Goal: Task Accomplishment & Management: Use online tool/utility

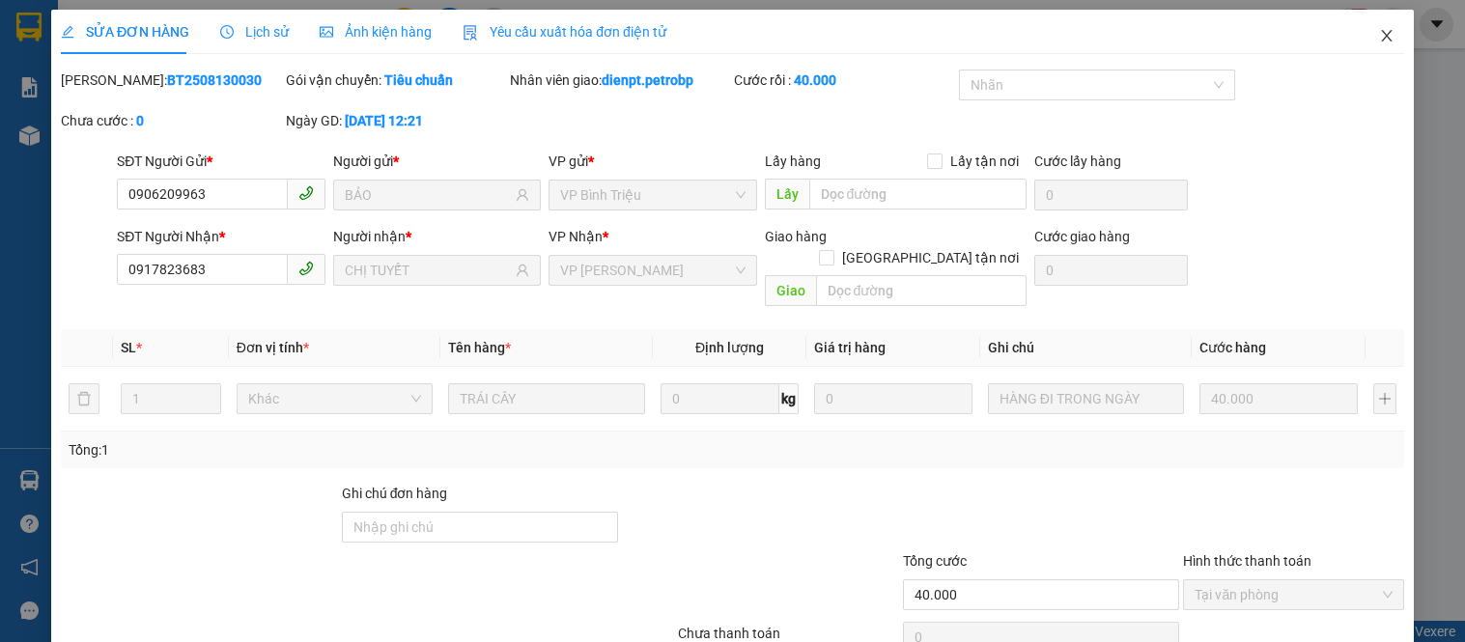
click at [1376, 147] on div "Total Paid Fee 40.000 Total UnPaid Fee 0 Cash Collection Total Fee Mã ĐH: BT250…" at bounding box center [732, 386] width 1343 height 633
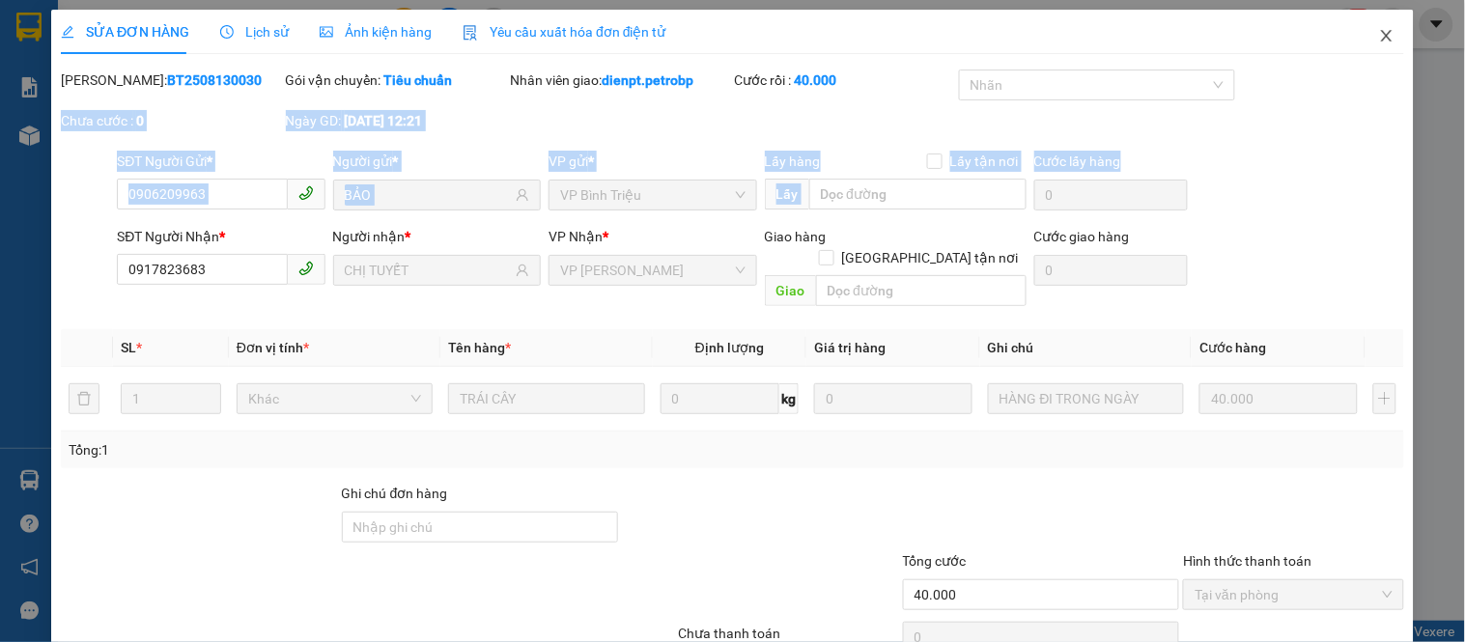
drag, startPoint x: 1382, startPoint y: 15, endPoint x: 1375, endPoint y: 30, distance: 16.0
click at [1381, 16] on span "Close" at bounding box center [1387, 37] width 54 height 54
click at [1375, 30] on div "dienpt.petrobp NaN" at bounding box center [1333, 25] width 265 height 34
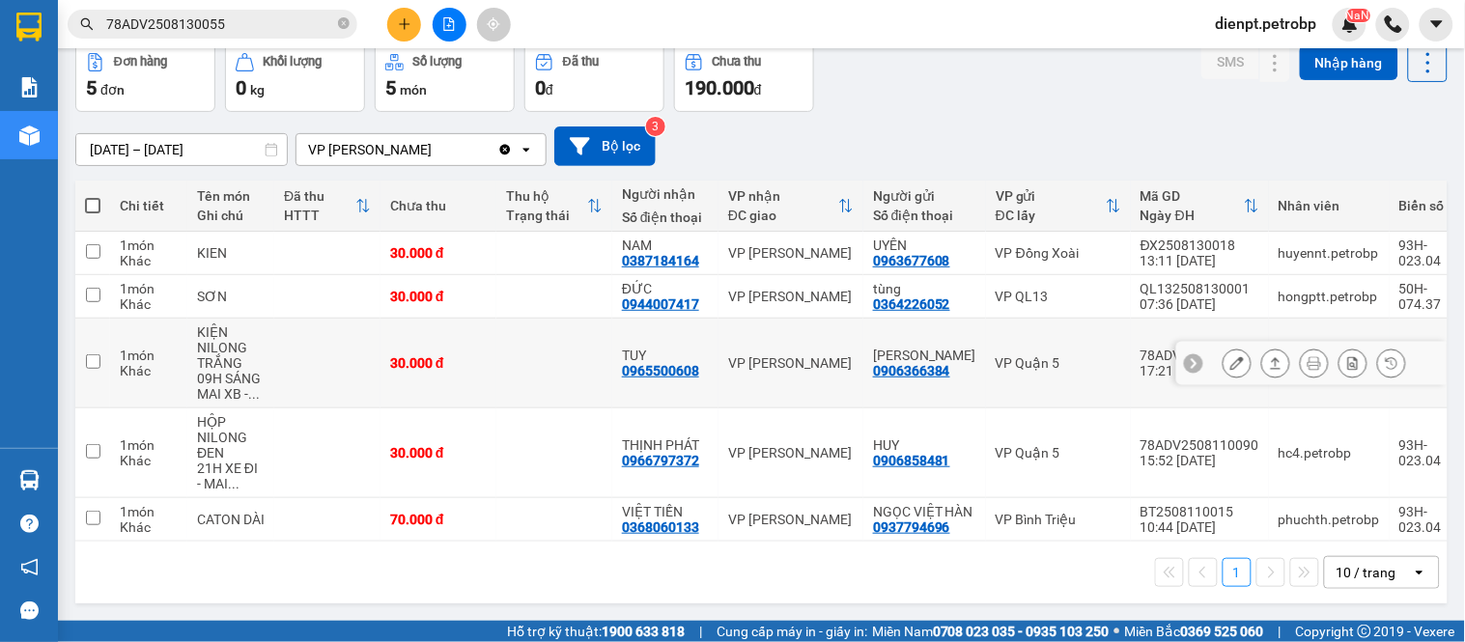
scroll to position [116, 0]
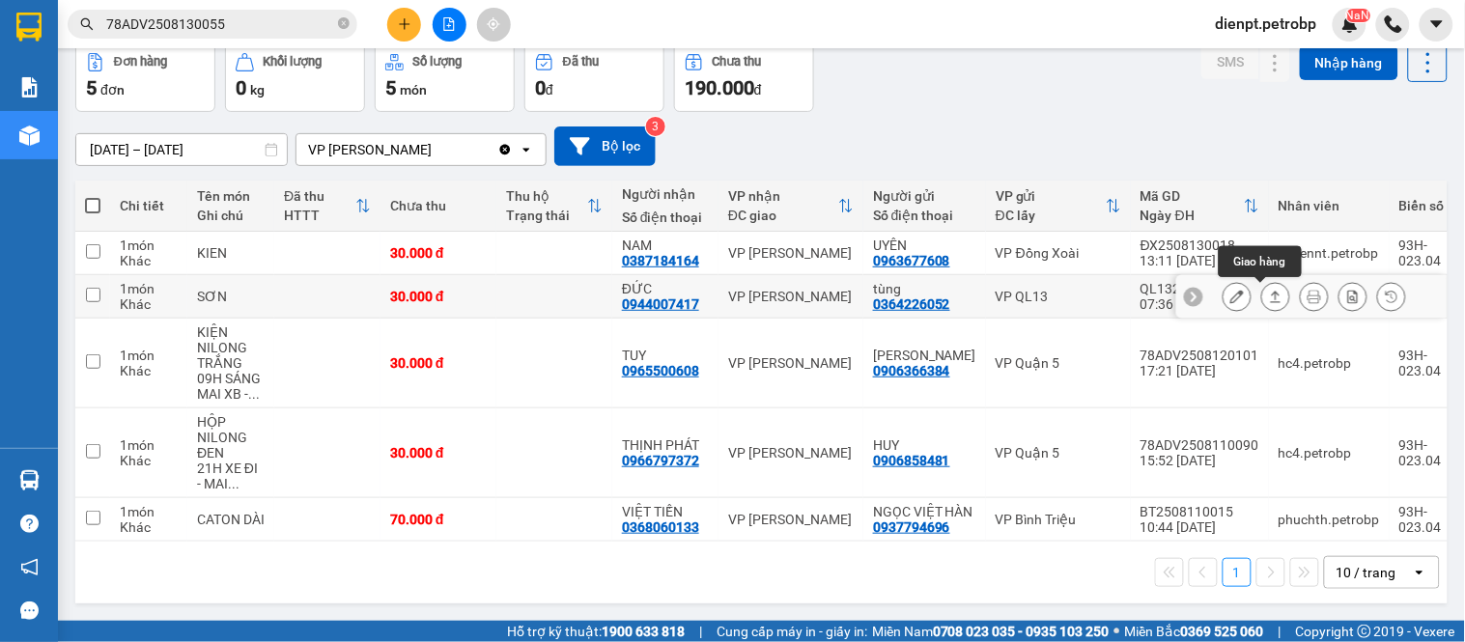
click at [1268, 280] on button at bounding box center [1275, 297] width 27 height 34
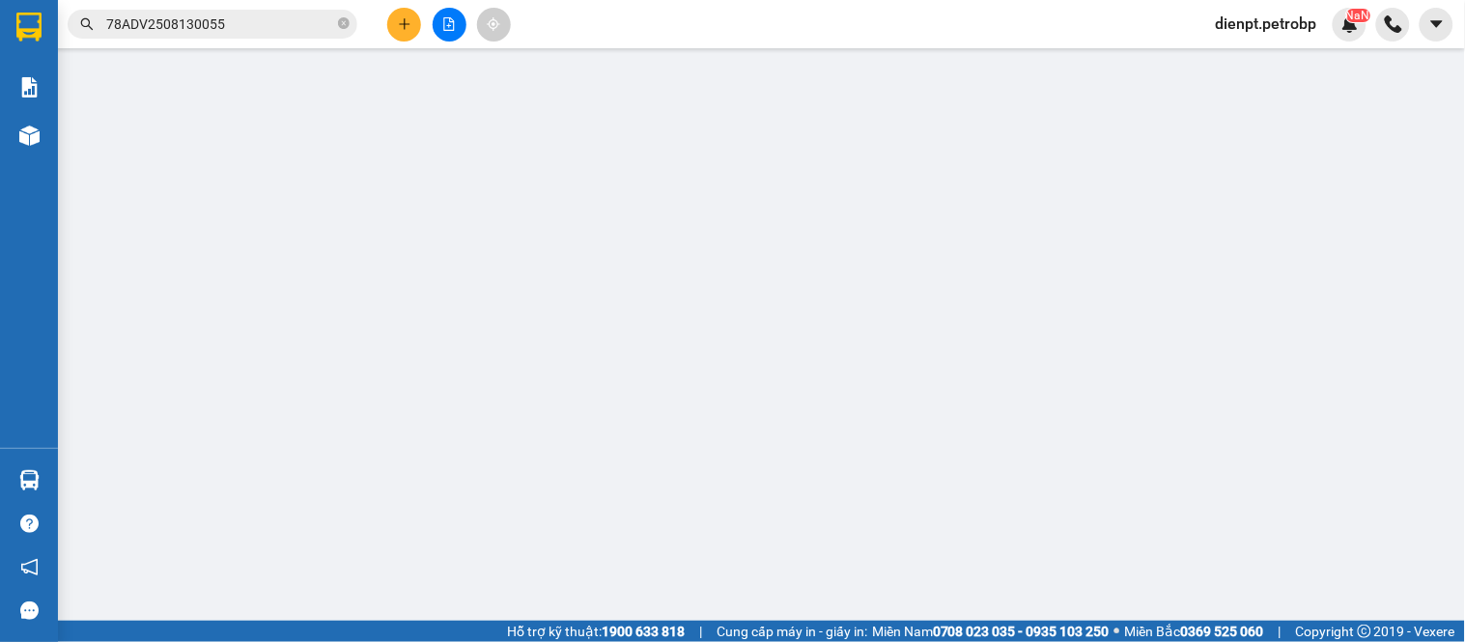
type input "0364226052"
type input "tùng"
type input "0944007417"
type input "ĐỨC"
type input "30.000"
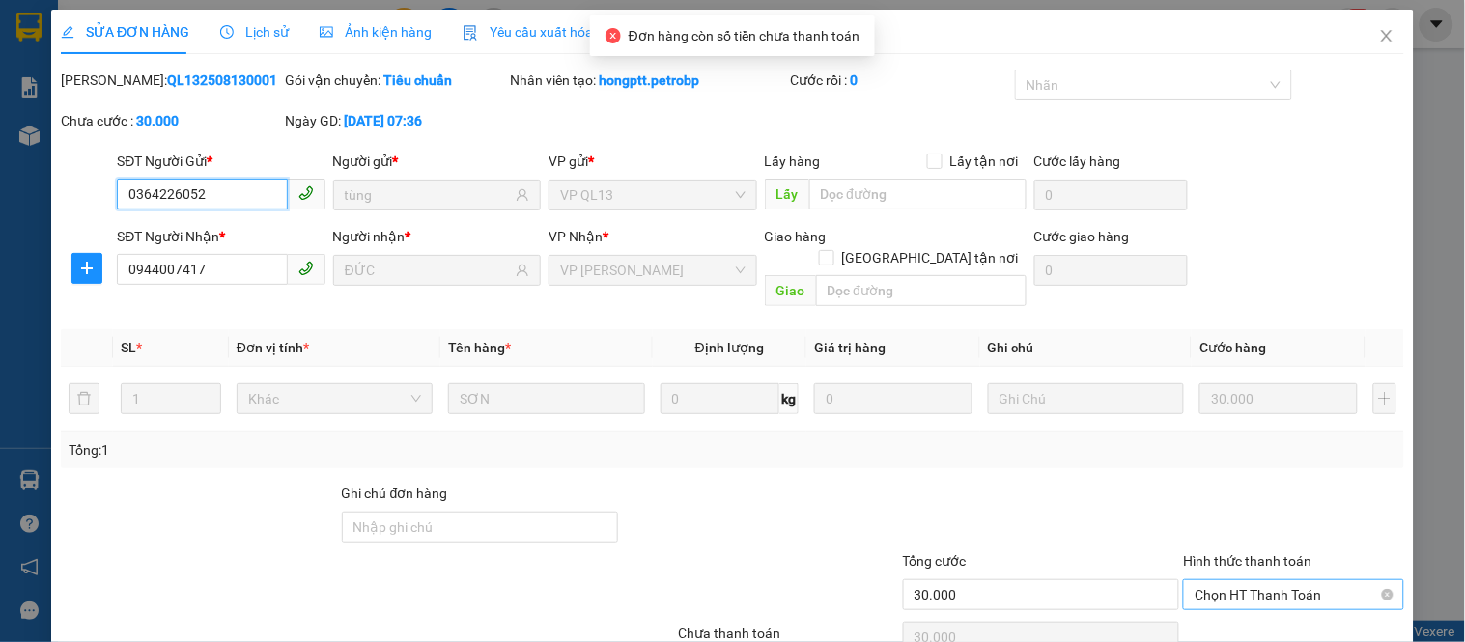
click at [1269, 580] on span "Chọn HT Thanh Toán" at bounding box center [1293, 594] width 197 height 29
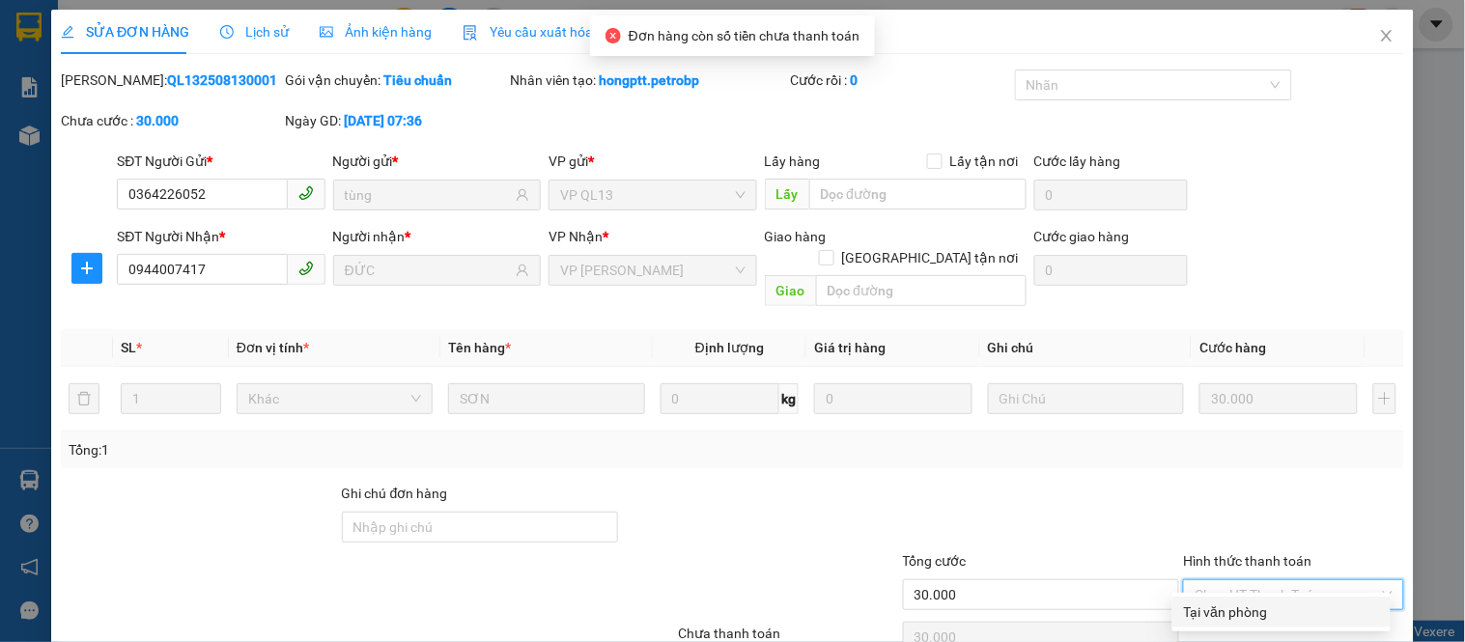
click at [1241, 610] on div "Tại văn phòng" at bounding box center [1281, 612] width 195 height 21
type input "0"
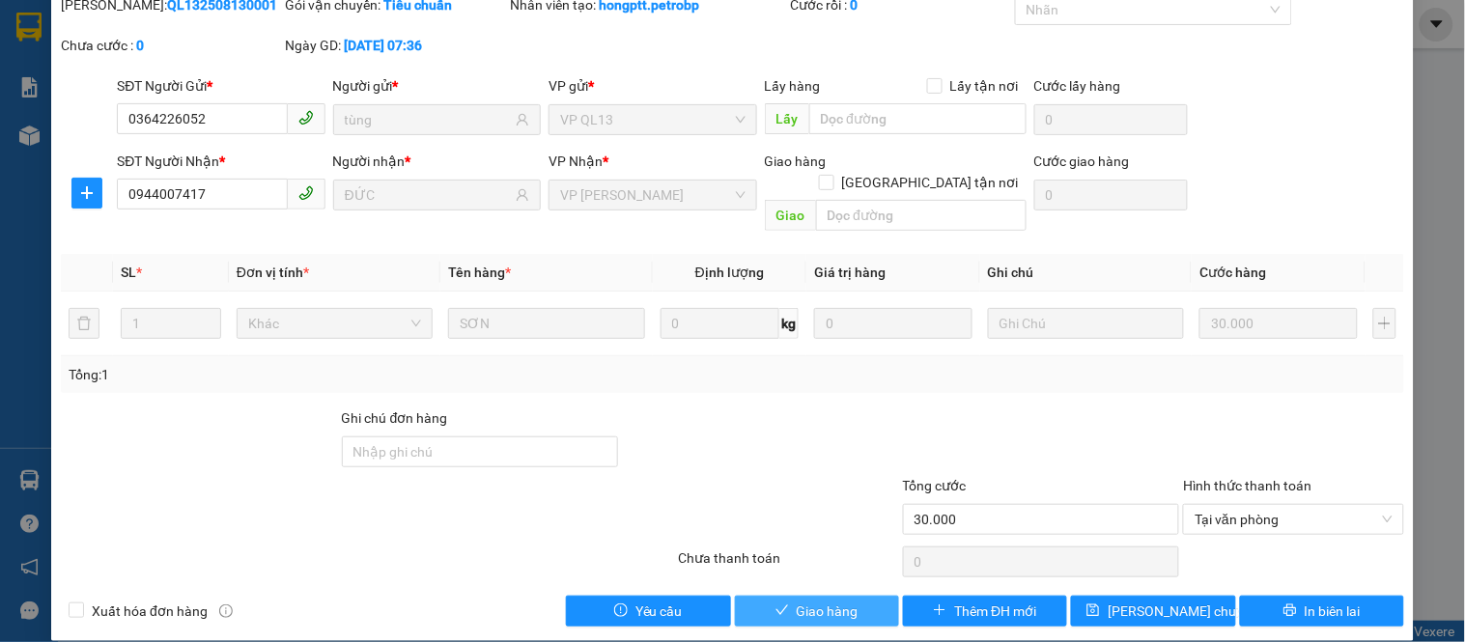
click at [836, 601] on span "Giao hàng" at bounding box center [828, 611] width 62 height 21
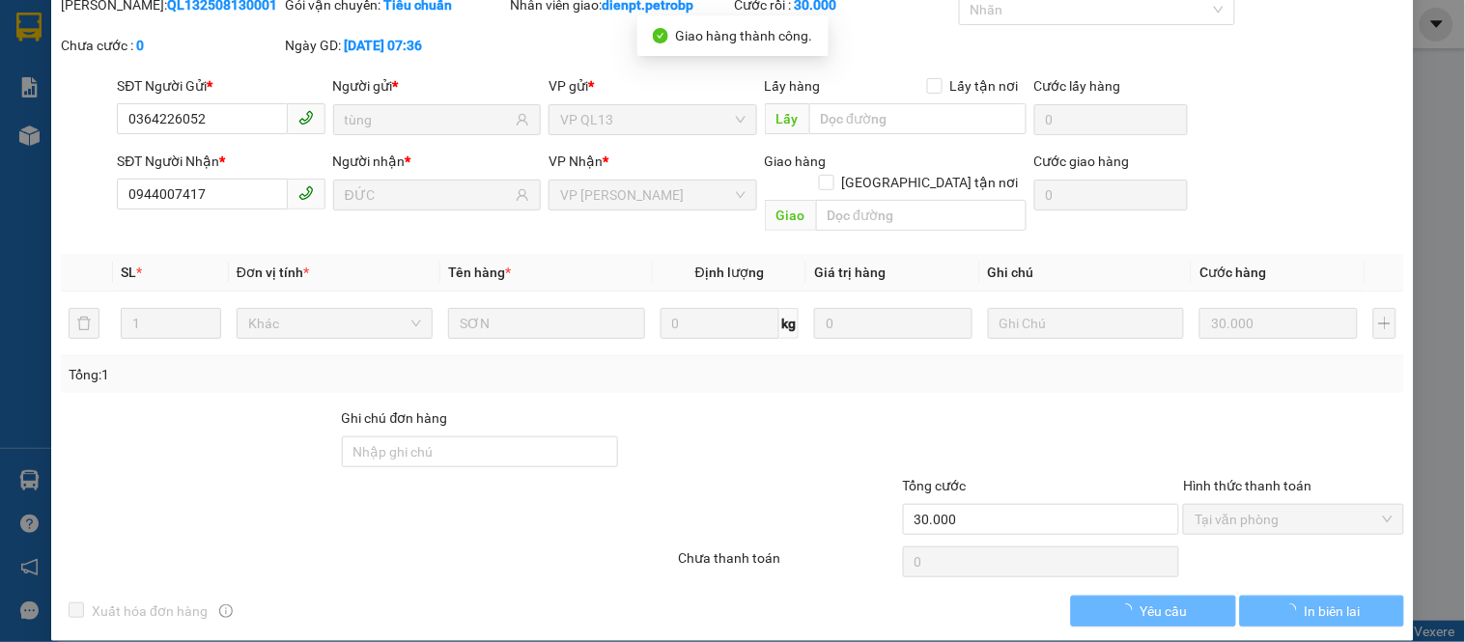
scroll to position [0, 0]
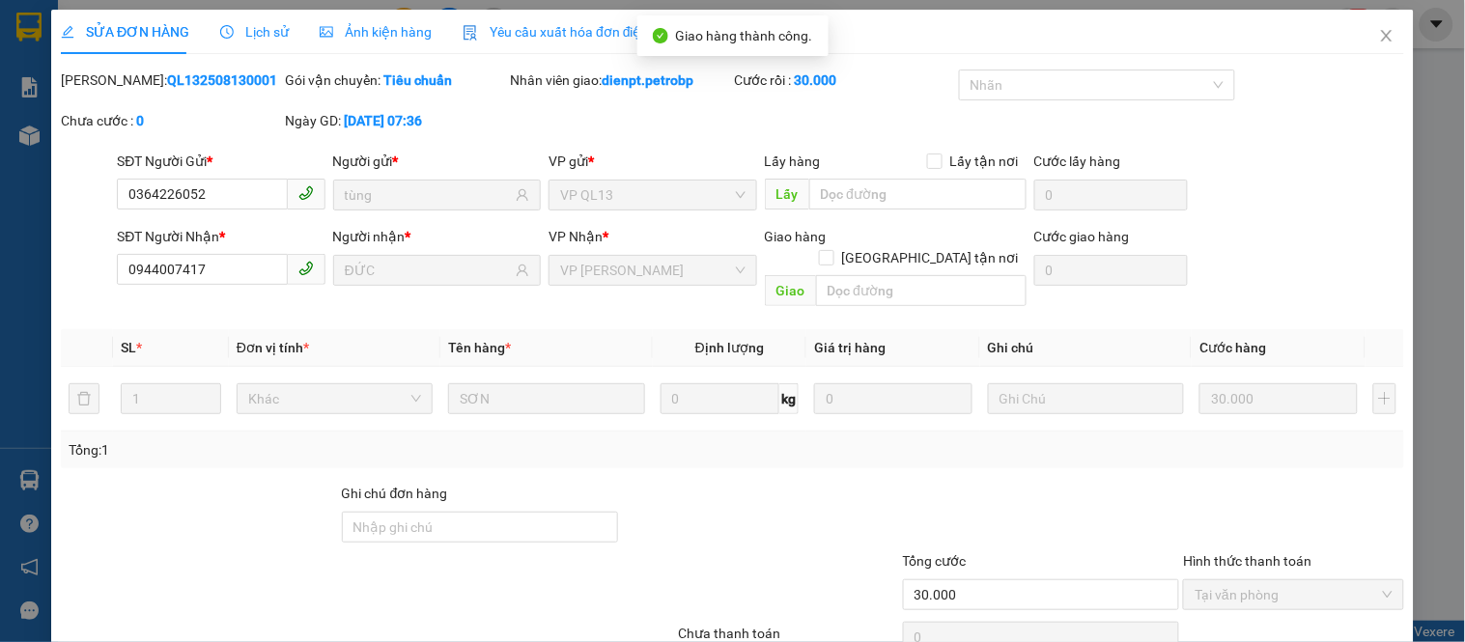
click at [201, 88] on b "QL132508130001" at bounding box center [222, 79] width 110 height 15
copy b "QL132508130001"
drag, startPoint x: 1353, startPoint y: 100, endPoint x: 1392, endPoint y: 17, distance: 91.6
click at [1356, 100] on div "[PERSON_NAME]: QL132508130001 Gói vận chuyển: Tiêu chuẩn Nhân viên giao: dienpt…" at bounding box center [732, 110] width 1347 height 81
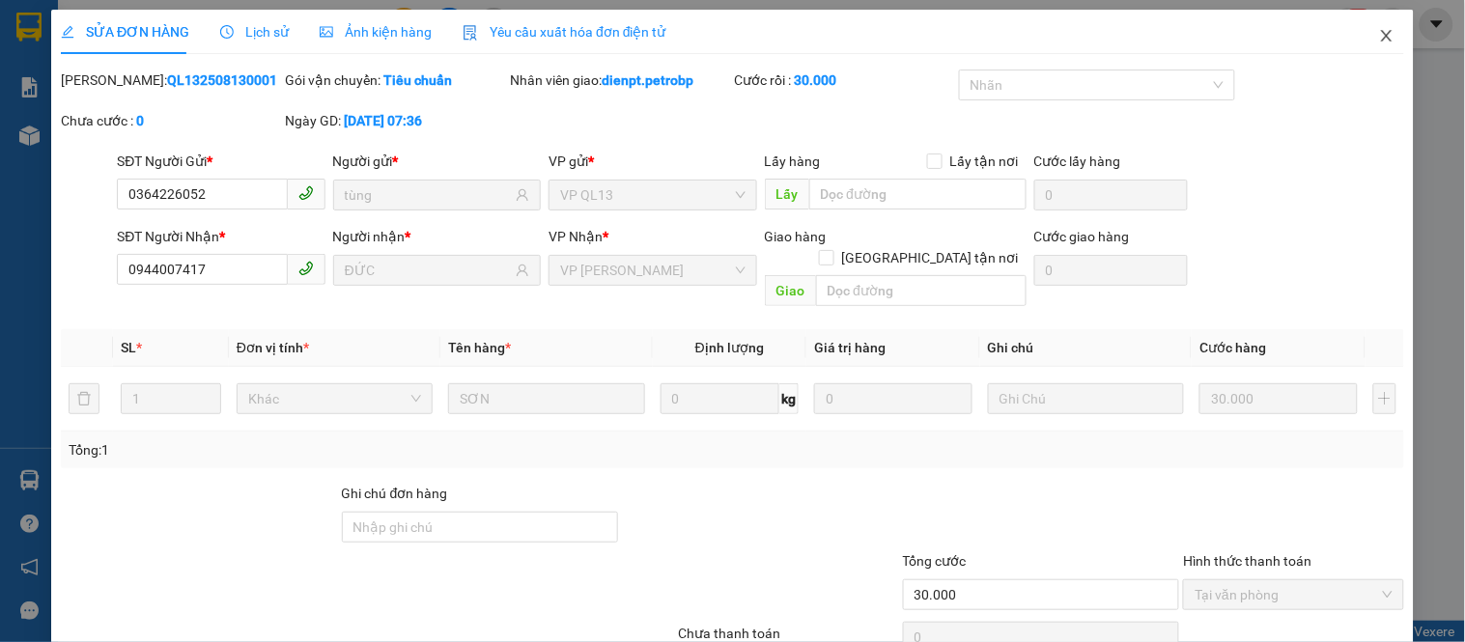
click at [1381, 32] on icon "close" at bounding box center [1386, 36] width 11 height 12
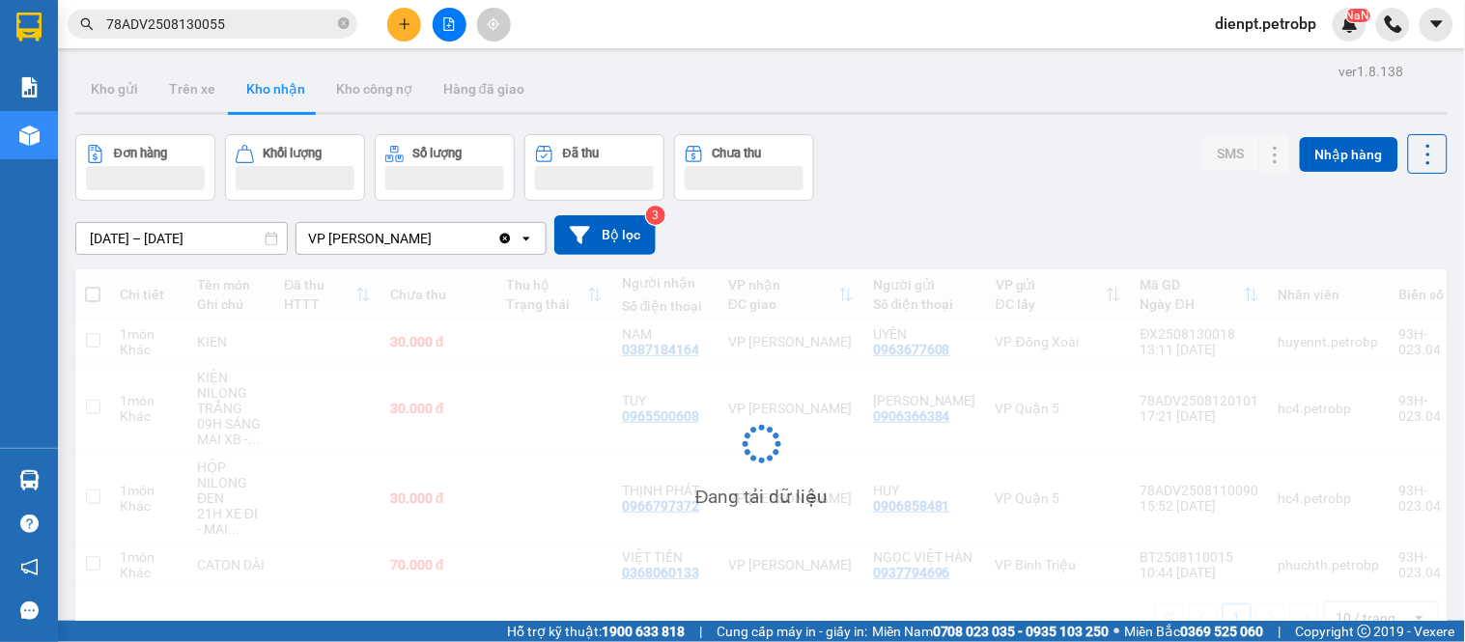
click at [1080, 195] on div "Đơn hàng Khối lượng Số lượng Đã thu Chưa thu SMS Nhập hàng" at bounding box center [761, 167] width 1372 height 67
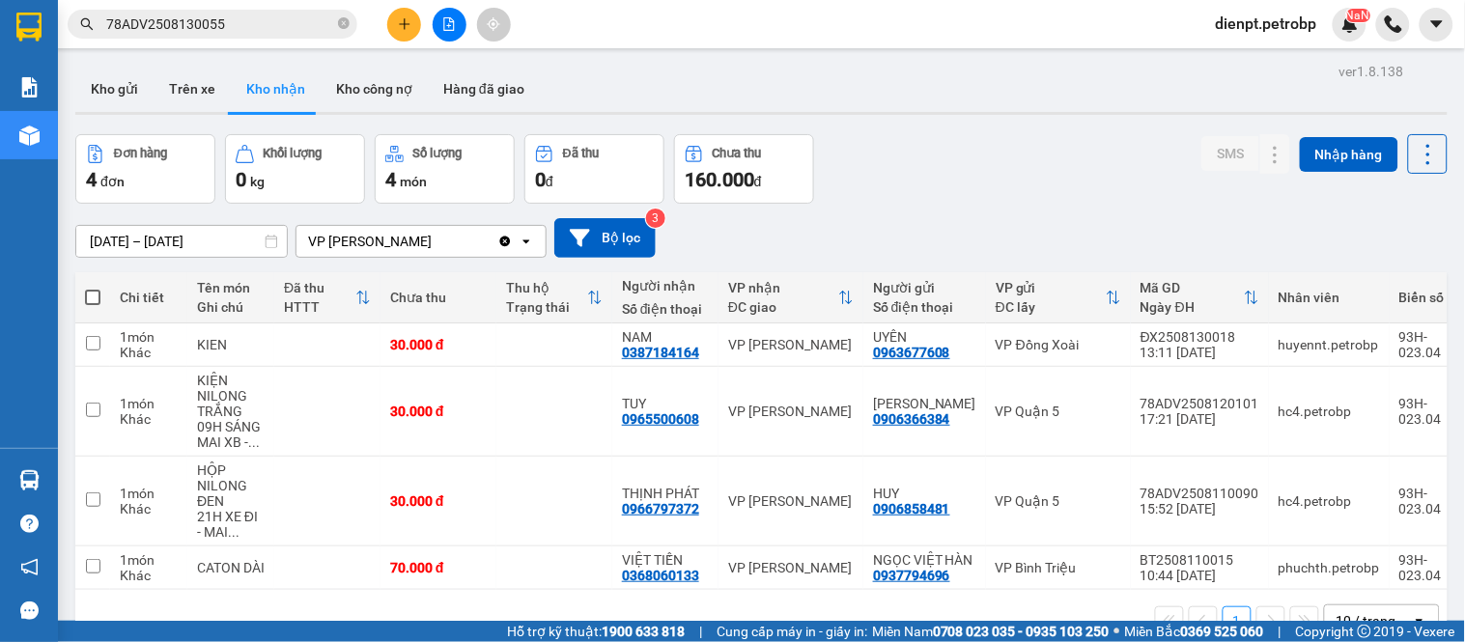
click at [890, 180] on div "Đơn hàng 4 đơn Khối lượng 0 kg Số lượng 4 món Đã thu 0 đ Chưa thu 160.000 đ SMS…" at bounding box center [761, 169] width 1372 height 70
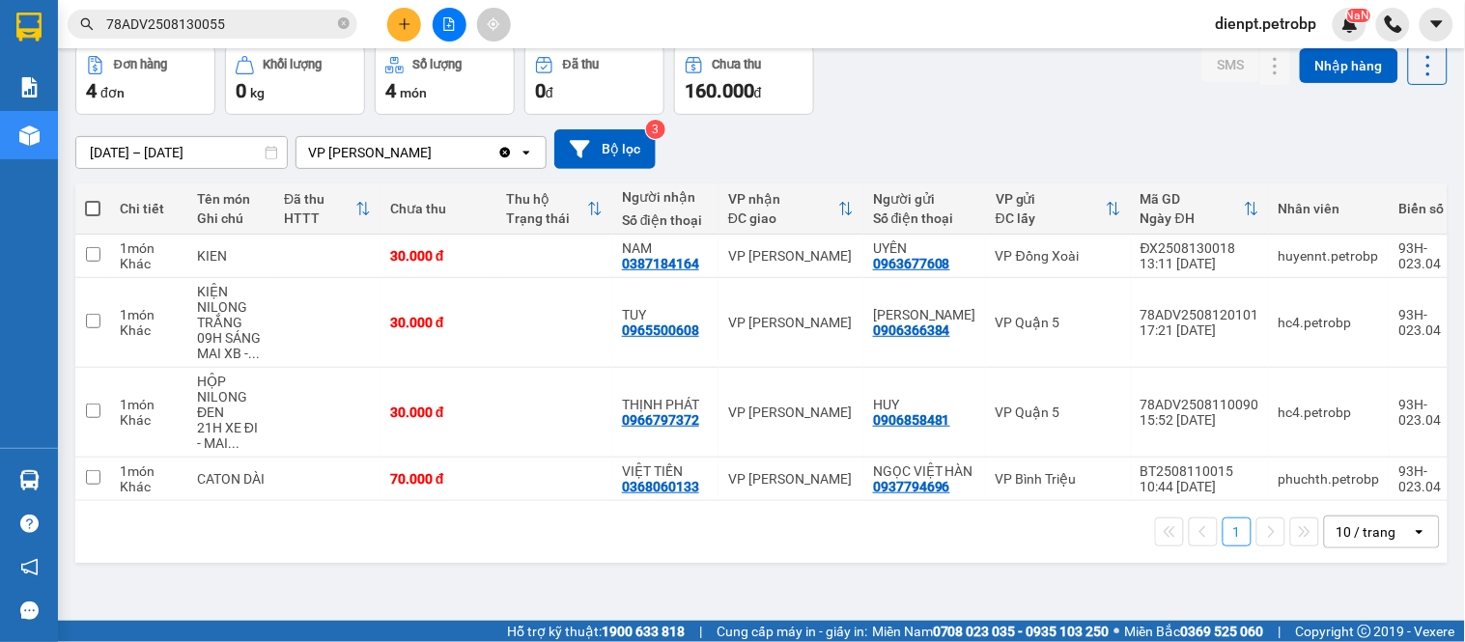
click at [940, 563] on div "1 10 / trang open" at bounding box center [761, 532] width 1372 height 62
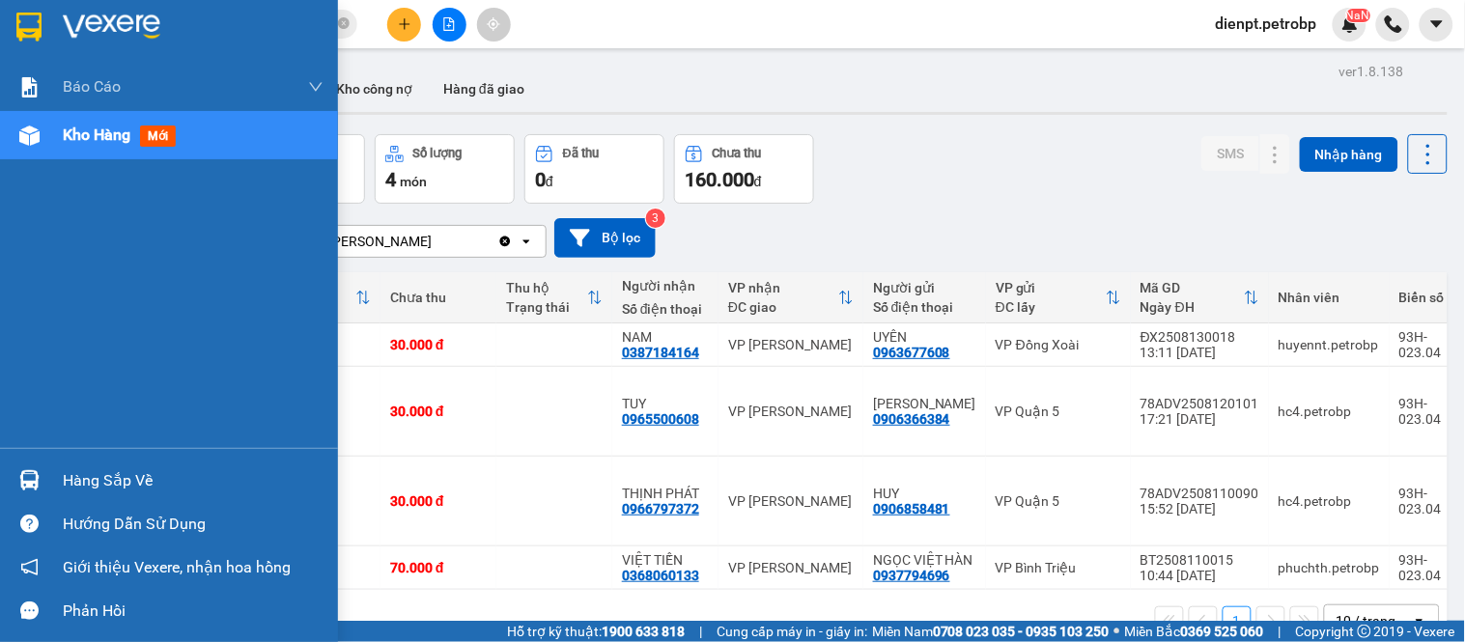
click at [44, 476] on div at bounding box center [30, 481] width 34 height 34
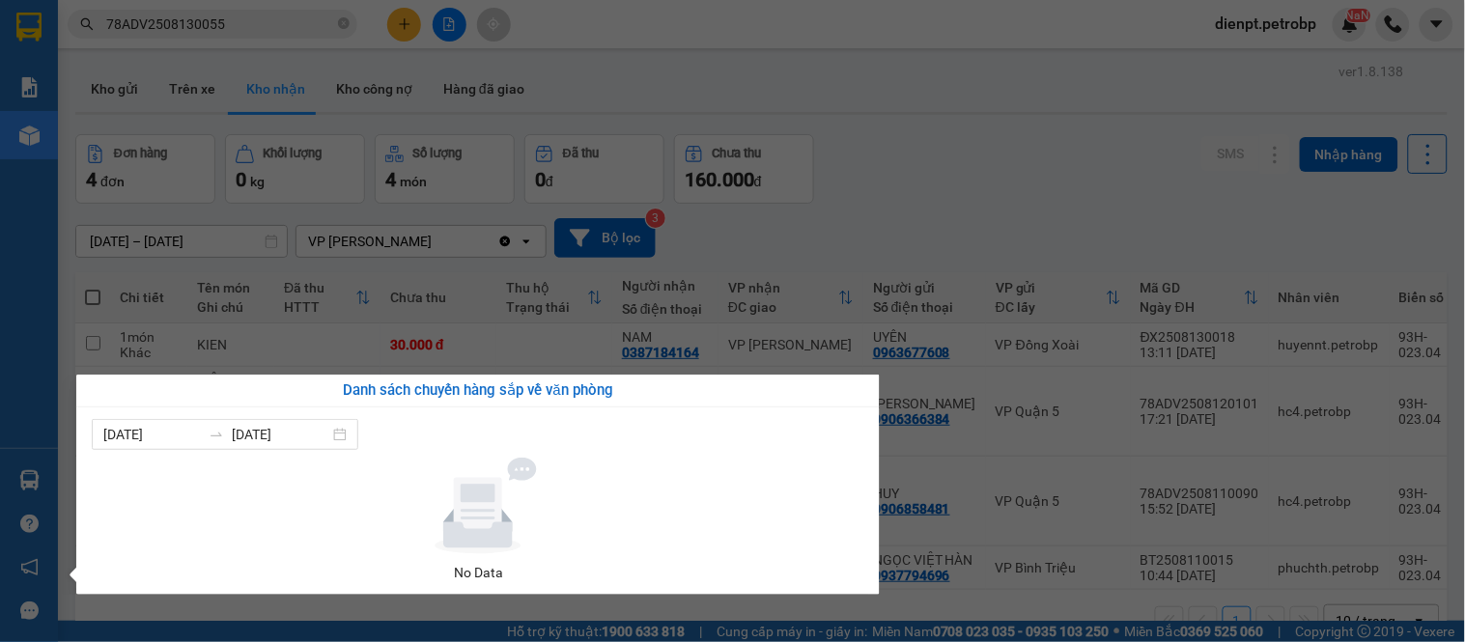
click at [1048, 167] on section "Kết quả tìm kiếm ( 1 ) Bộ lọc Mã ĐH Trạng thái Món hàng Tổng cước Chưa cước Ngư…" at bounding box center [732, 321] width 1465 height 642
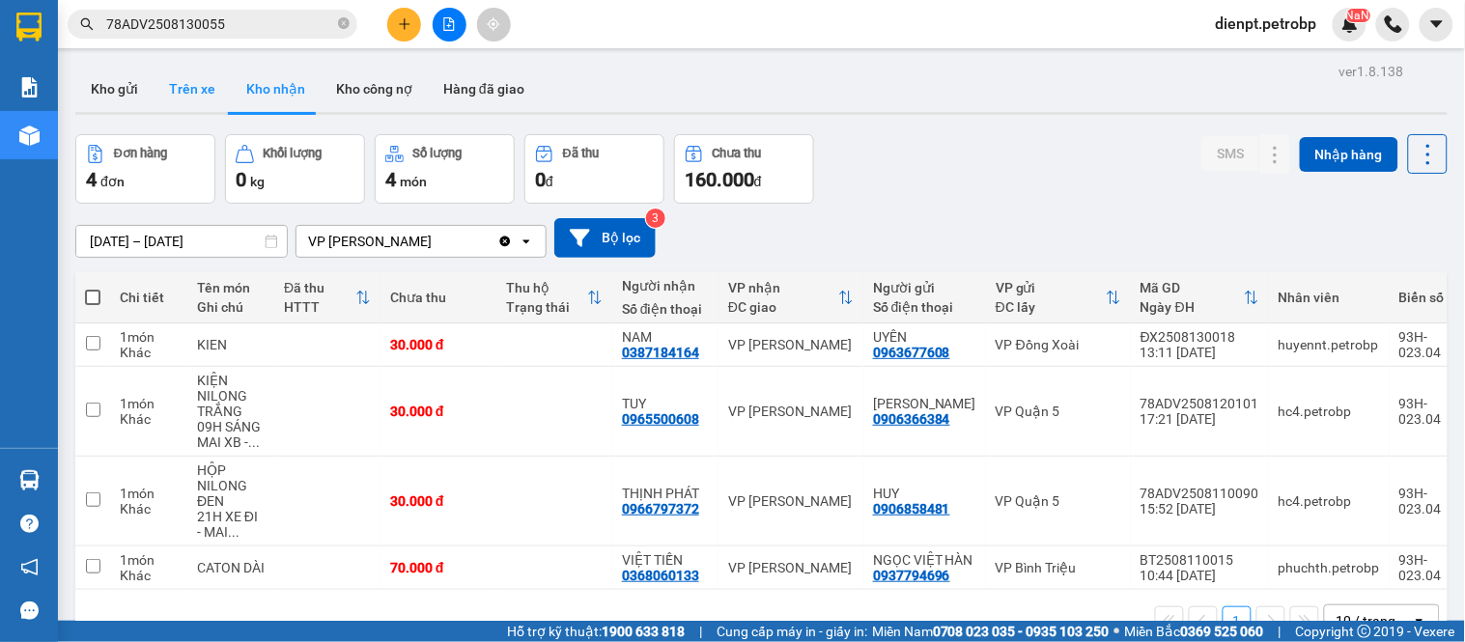
click at [172, 89] on button "Trên xe" at bounding box center [192, 89] width 77 height 46
type input "[DATE] – [DATE]"
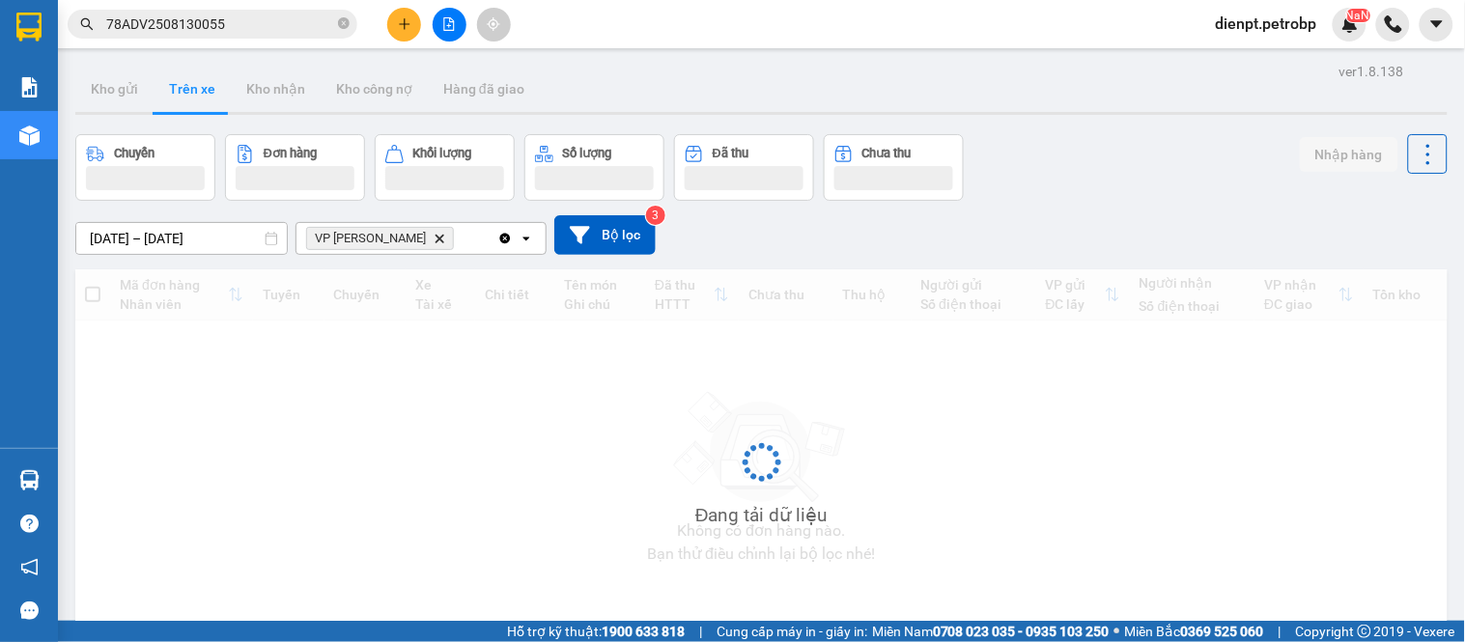
click at [1003, 227] on div "[DATE] – [DATE] Press the down arrow key to interact with the calendar and sele…" at bounding box center [761, 235] width 1372 height 40
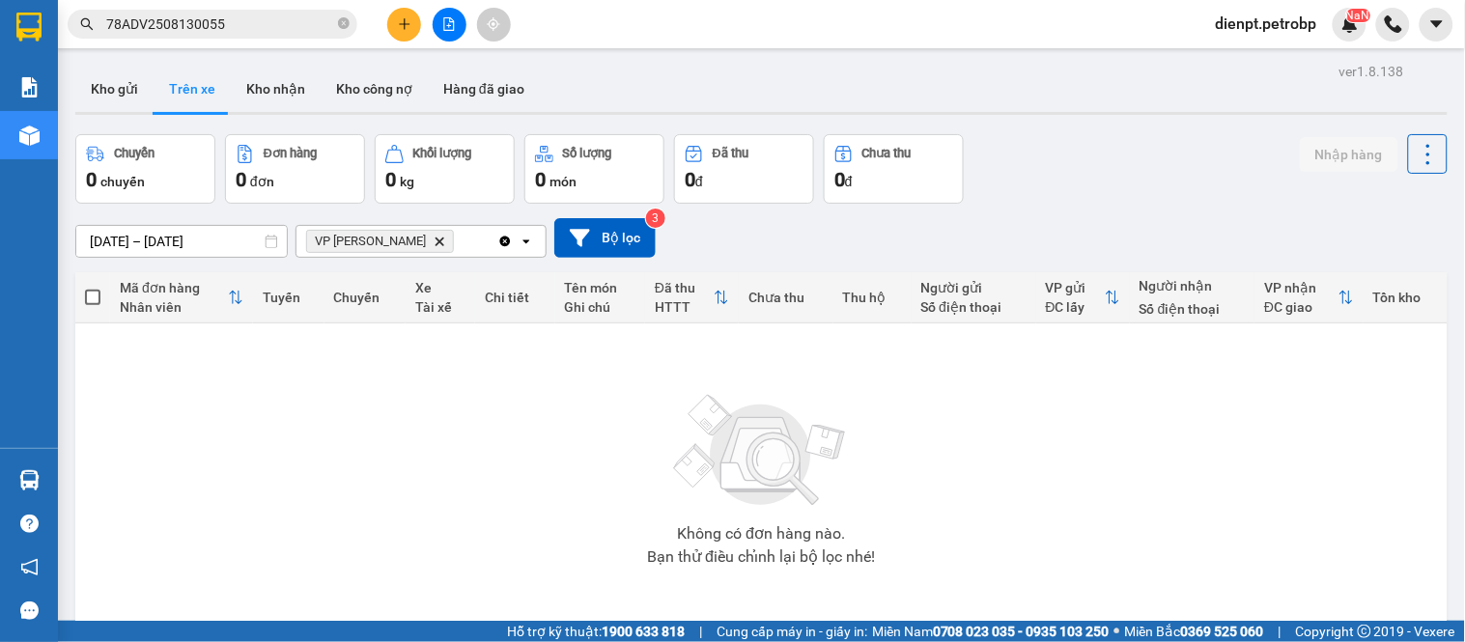
click at [1051, 235] on div "[DATE] – [DATE] Press the down arrow key to interact with the calendar and sele…" at bounding box center [761, 238] width 1372 height 40
